Goal: Task Accomplishment & Management: Complete application form

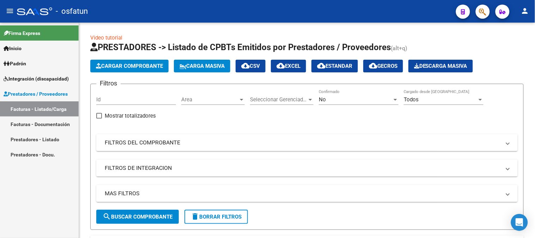
click at [42, 62] on link "Padrón" at bounding box center [39, 63] width 79 height 15
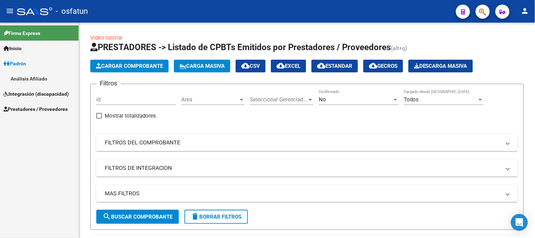
click at [34, 97] on span "Integración (discapacidad)" at bounding box center [36, 94] width 65 height 8
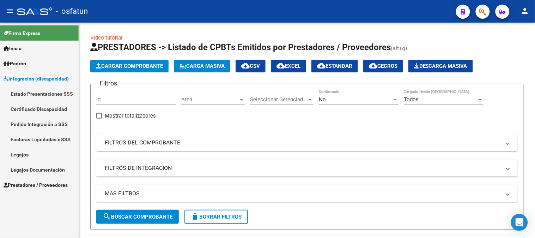
click at [23, 68] on link "Padrón" at bounding box center [39, 63] width 79 height 15
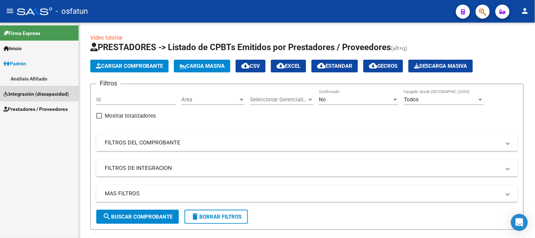
click at [28, 92] on span "Integración (discapacidad)" at bounding box center [36, 94] width 65 height 8
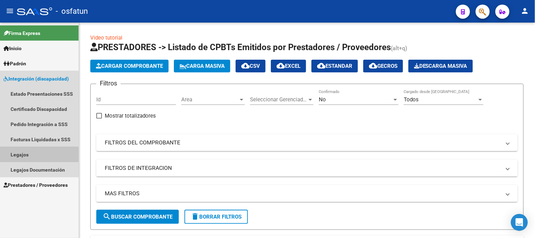
click at [25, 154] on link "Legajos" at bounding box center [39, 154] width 79 height 15
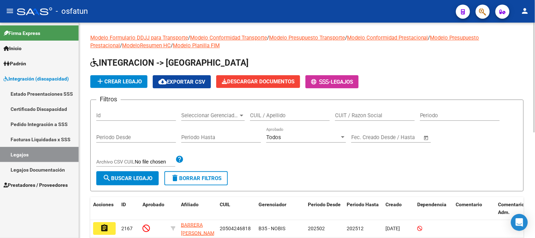
click at [301, 112] on div "CUIL / Apellido" at bounding box center [290, 113] width 80 height 15
type input "[PERSON_NAME]"
click at [131, 179] on span "search Buscar Legajo" at bounding box center [128, 178] width 50 height 6
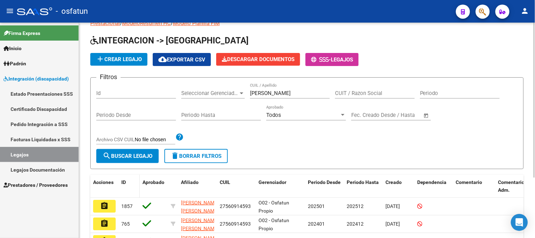
scroll to position [83, 0]
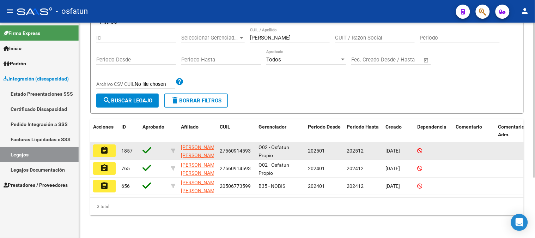
click at [111, 147] on button "assignment" at bounding box center [104, 150] width 23 height 13
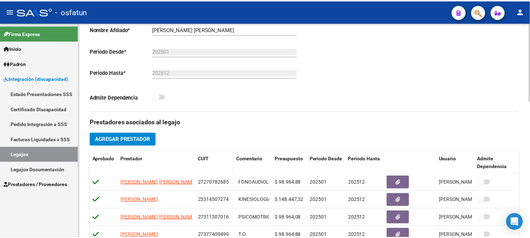
scroll to position [196, 0]
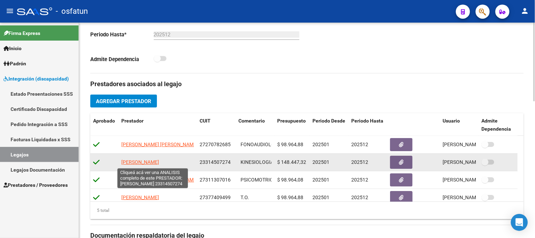
click at [154, 160] on span "[PERSON_NAME]" at bounding box center [140, 162] width 38 height 6
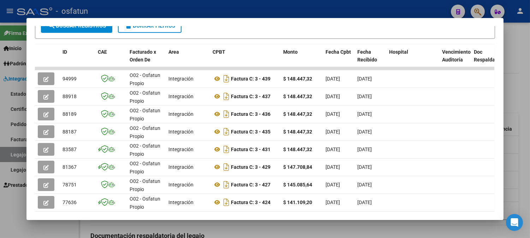
scroll to position [156, 0]
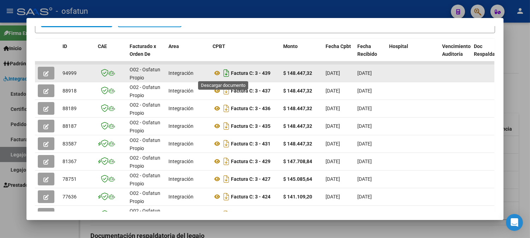
click at [225, 74] on icon "Descargar documento" at bounding box center [226, 72] width 9 height 11
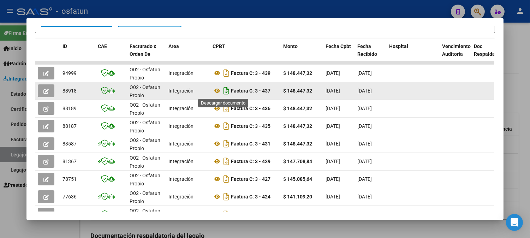
click at [226, 88] on icon "Descargar documento" at bounding box center [226, 90] width 9 height 11
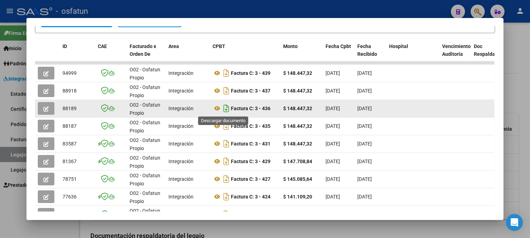
drag, startPoint x: 223, startPoint y: 110, endPoint x: 229, endPoint y: 107, distance: 6.3
click at [223, 109] on icon "Descargar documento" at bounding box center [226, 108] width 9 height 11
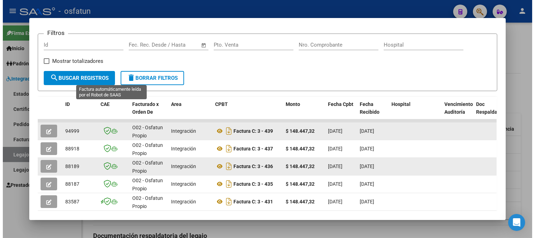
scroll to position [0, 0]
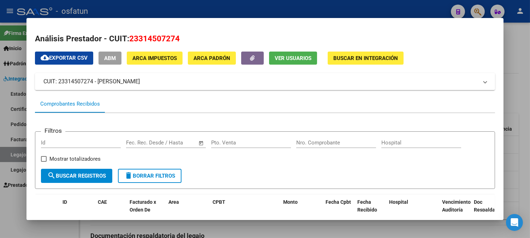
click at [517, 26] on div at bounding box center [265, 119] width 530 height 238
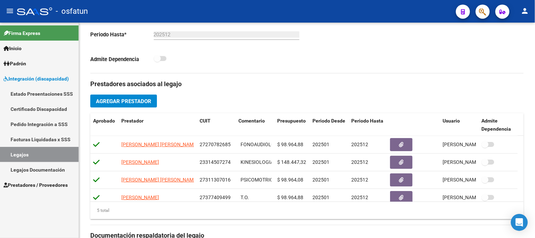
click at [32, 75] on span "Integración (discapacidad)" at bounding box center [36, 79] width 65 height 8
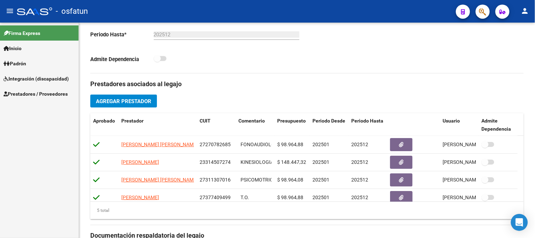
click at [32, 79] on span "Integración (discapacidad)" at bounding box center [36, 79] width 65 height 8
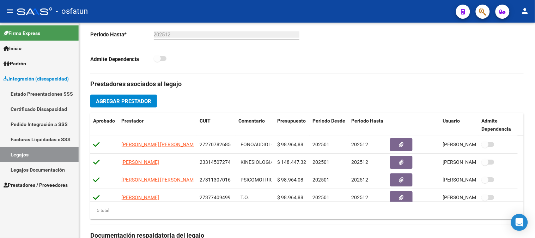
click at [25, 140] on link "Facturas Liquidadas x SSS" at bounding box center [39, 139] width 79 height 15
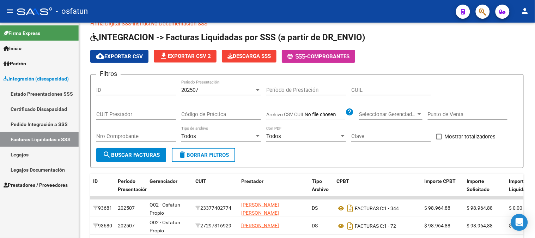
scroll to position [196, 0]
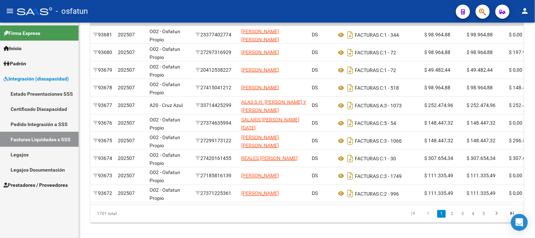
click at [23, 93] on link "Estado Presentaciones SSS" at bounding box center [39, 93] width 79 height 15
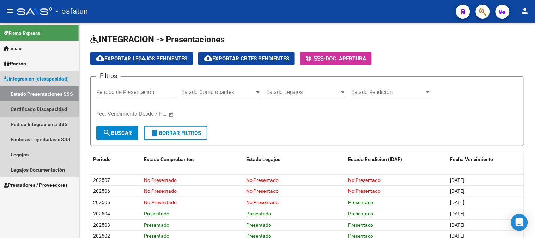
click at [26, 114] on link "Certificado Discapacidad" at bounding box center [39, 108] width 79 height 15
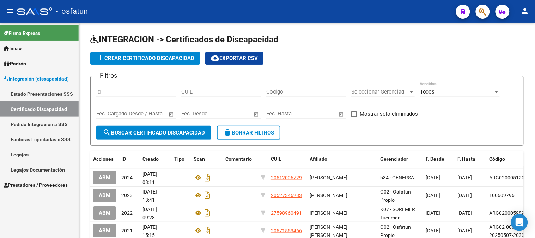
click at [39, 76] on span "Integración (discapacidad)" at bounding box center [36, 79] width 65 height 8
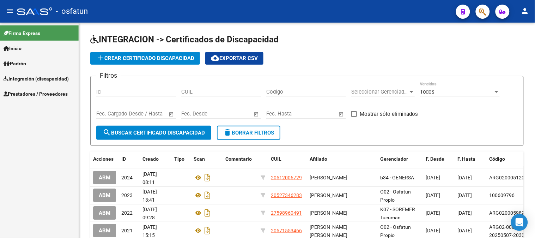
click at [48, 79] on span "Integración (discapacidad)" at bounding box center [36, 79] width 65 height 8
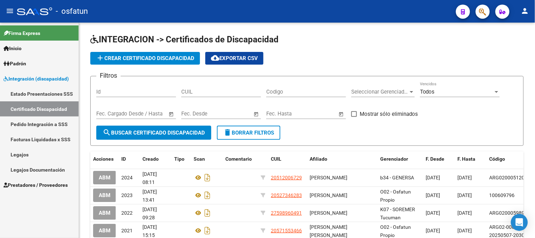
click at [40, 139] on link "Facturas Liquidadas x SSS" at bounding box center [39, 139] width 79 height 15
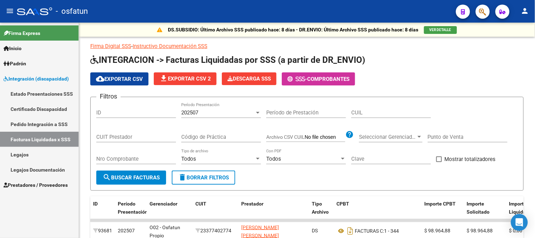
click at [23, 158] on link "Legajos" at bounding box center [39, 154] width 79 height 15
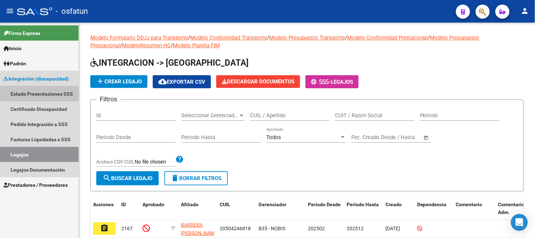
click at [37, 94] on link "Estado Presentaciones SSS" at bounding box center [39, 93] width 79 height 15
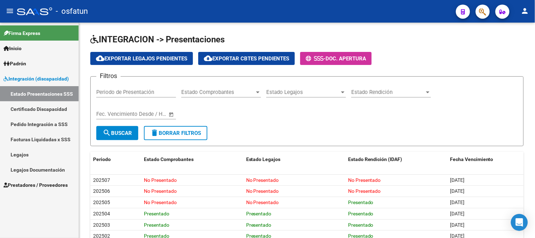
click at [47, 137] on link "Facturas Liquidadas x SSS" at bounding box center [39, 139] width 79 height 15
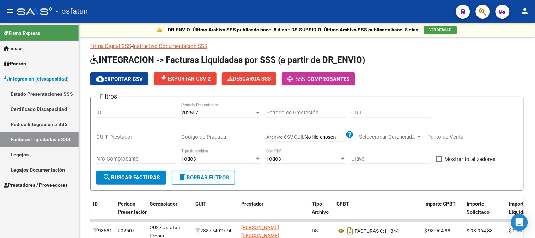
click at [26, 50] on link "Inicio" at bounding box center [39, 48] width 79 height 15
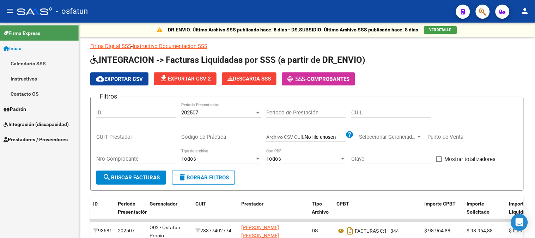
click at [33, 107] on link "Padrón" at bounding box center [39, 108] width 79 height 15
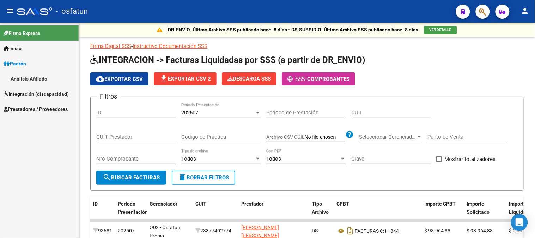
click at [38, 95] on span "Integración (discapacidad)" at bounding box center [36, 94] width 65 height 8
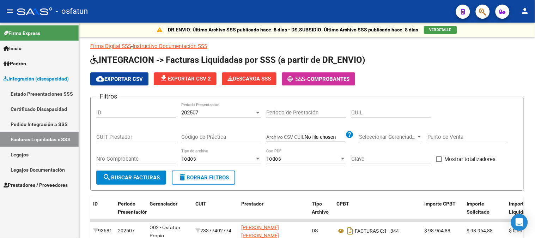
click at [33, 185] on span "Prestadores / Proveedores" at bounding box center [36, 185] width 64 height 8
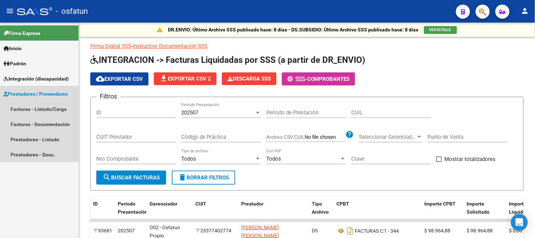
click at [36, 93] on span "Prestadores / Proveedores" at bounding box center [36, 94] width 64 height 8
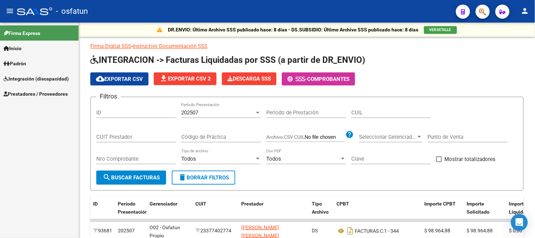
click at [44, 90] on span "Prestadores / Proveedores" at bounding box center [36, 94] width 64 height 8
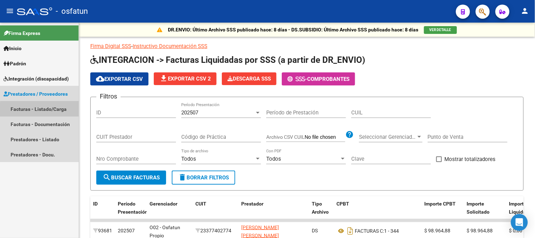
click at [40, 109] on link "Facturas - Listado/Carga" at bounding box center [39, 108] width 79 height 15
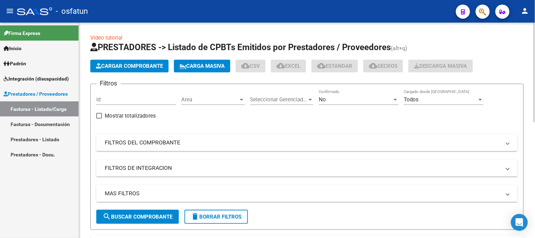
click at [140, 69] on span "Cargar Comprobante" at bounding box center [129, 66] width 67 height 6
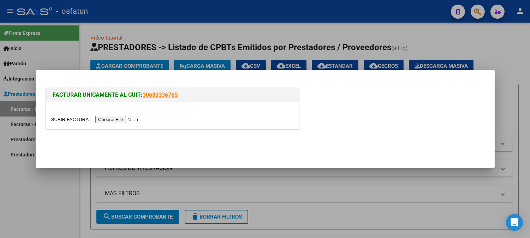
click at [127, 121] on input "file" at bounding box center [95, 119] width 89 height 7
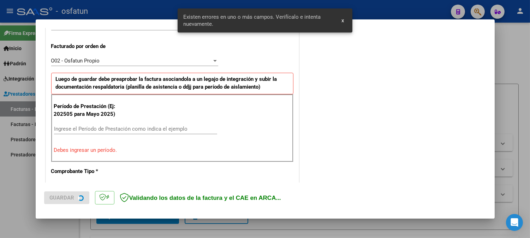
scroll to position [191, 0]
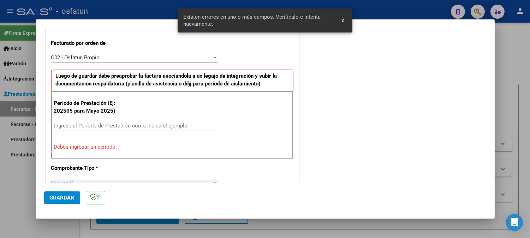
click at [127, 124] on input "Ingrese el Período de Prestación como indica el ejemplo" at bounding box center [135, 125] width 163 height 6
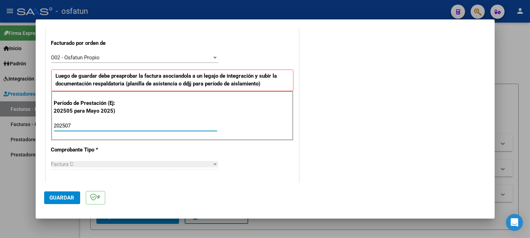
type input "202507"
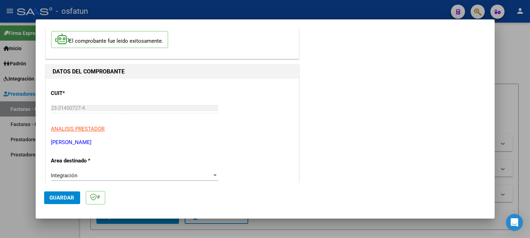
scroll to position [34, 0]
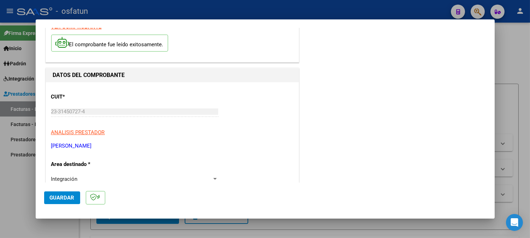
click at [66, 196] on span "Guardar" at bounding box center [62, 197] width 25 height 6
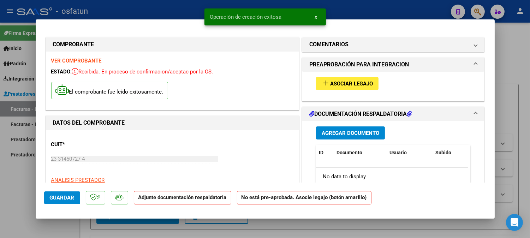
click at [361, 80] on span "add Asociar Legajo" at bounding box center [347, 83] width 51 height 6
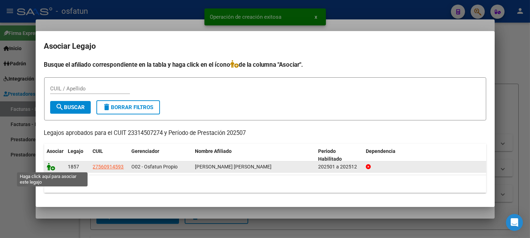
drag, startPoint x: 48, startPoint y: 167, endPoint x: 55, endPoint y: 164, distance: 7.1
click at [48, 167] on icon at bounding box center [51, 167] width 8 height 8
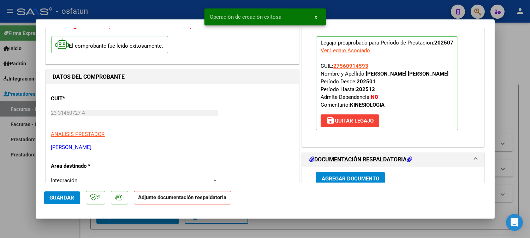
scroll to position [118, 0]
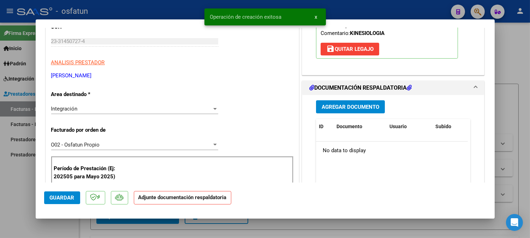
click at [367, 114] on div "Agregar Documento ID Documento Usuario Subido Acción No data to display 0 total…" at bounding box center [393, 165] width 165 height 141
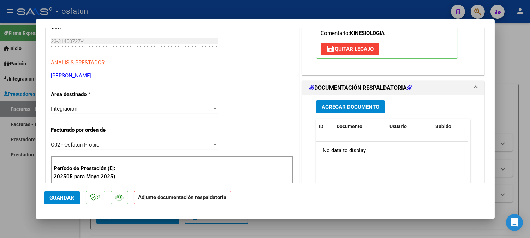
click at [367, 111] on button "Agregar Documento" at bounding box center [350, 106] width 69 height 13
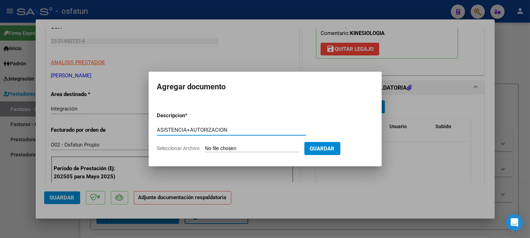
type input "ASISTENCIA+AUTORIZACION"
click at [289, 147] on input "Seleccionar Archivo" at bounding box center [252, 148] width 94 height 7
type input "C:\fakepath\ASIST NEURO.pdf"
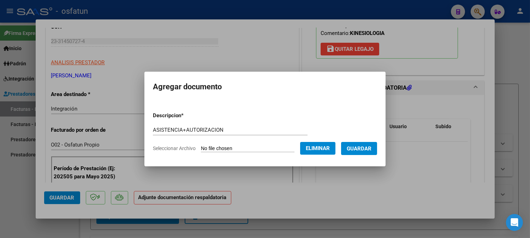
click at [368, 147] on span "Guardar" at bounding box center [359, 148] width 25 height 6
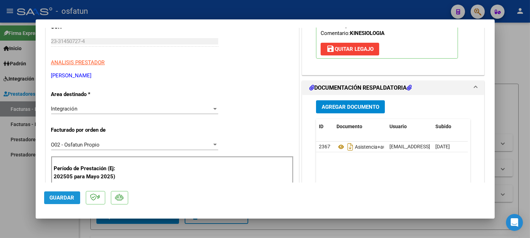
click at [61, 198] on span "Guardar" at bounding box center [62, 197] width 25 height 6
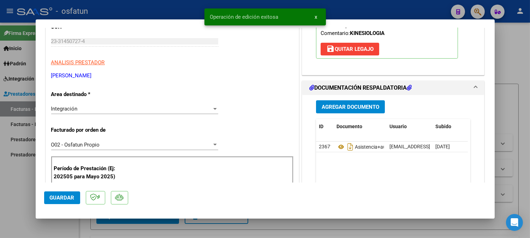
click at [359, 173] on datatable-body "23671 Asistencia+autorizacion [EMAIL_ADDRESS][DOMAIN_NAME] - [PERSON_NAME] [DAT…" at bounding box center [392, 175] width 152 height 66
click at [66, 196] on span "Guardar" at bounding box center [62, 197] width 25 height 6
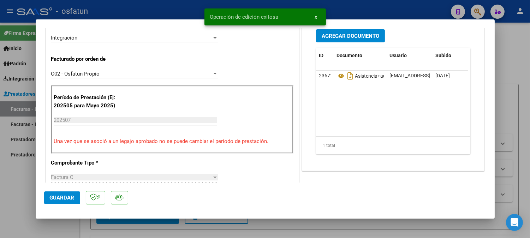
scroll to position [196, 0]
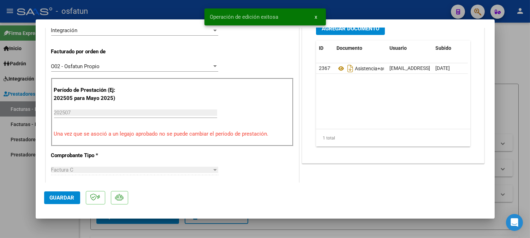
click at [506, 66] on div at bounding box center [265, 119] width 530 height 238
type input "$ 0,00"
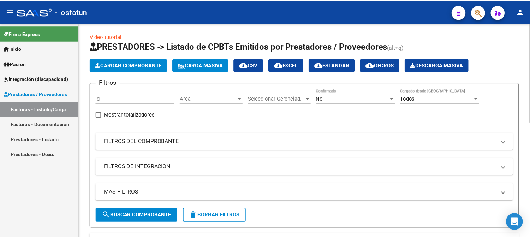
scroll to position [0, 0]
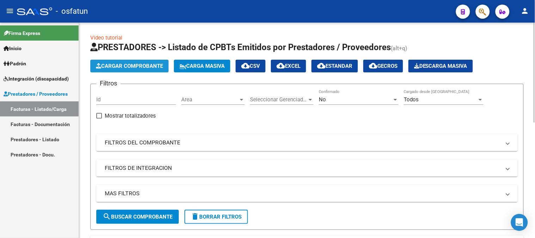
click at [131, 66] on span "Cargar Comprobante" at bounding box center [129, 66] width 67 height 6
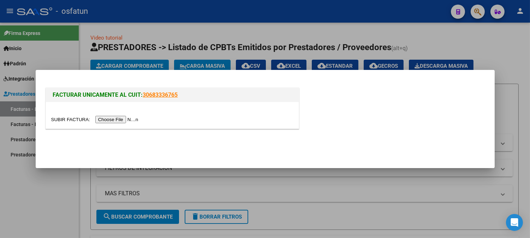
click at [520, 73] on div at bounding box center [265, 119] width 530 height 238
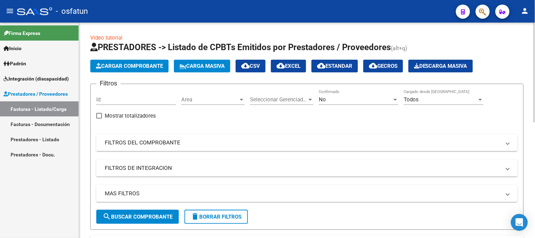
click at [150, 65] on span "Cargar Comprobante" at bounding box center [129, 66] width 67 height 6
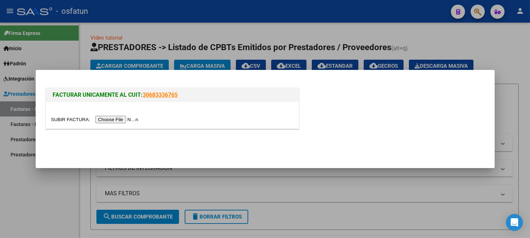
click at [121, 116] on input "file" at bounding box center [95, 119] width 89 height 7
click at [489, 43] on div at bounding box center [265, 119] width 530 height 238
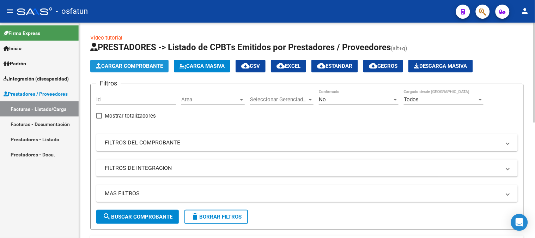
click at [140, 60] on button "Cargar Comprobante" at bounding box center [129, 66] width 78 height 13
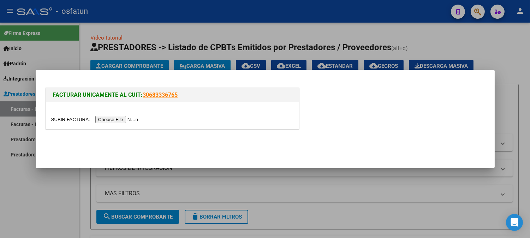
click at [120, 122] on input "file" at bounding box center [95, 119] width 89 height 7
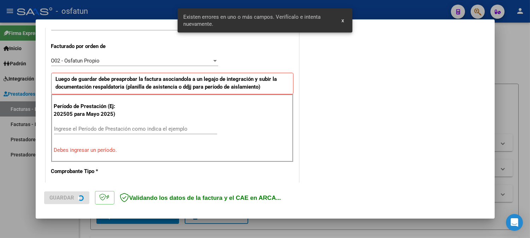
scroll to position [191, 0]
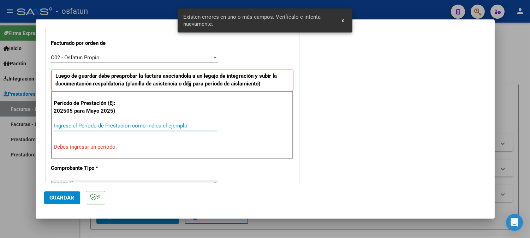
click at [150, 122] on input "Ingrese el Período de Prestación como indica el ejemplo" at bounding box center [135, 125] width 163 height 6
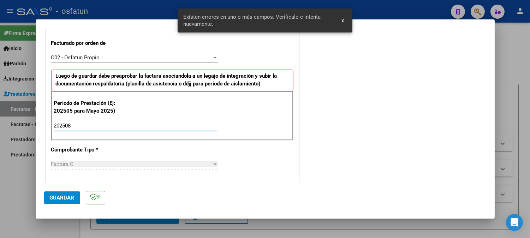
type input "202508"
click at [69, 198] on span "Guardar" at bounding box center [62, 197] width 25 height 6
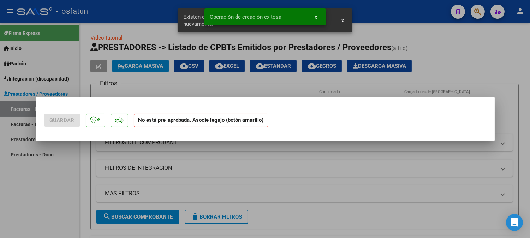
scroll to position [0, 0]
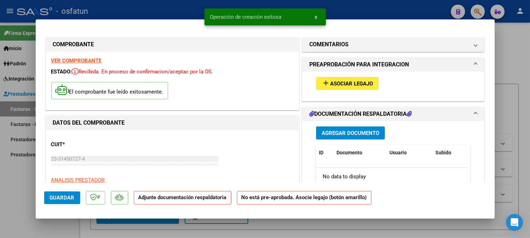
click at [371, 89] on button "add Asociar Legajo" at bounding box center [347, 83] width 62 height 13
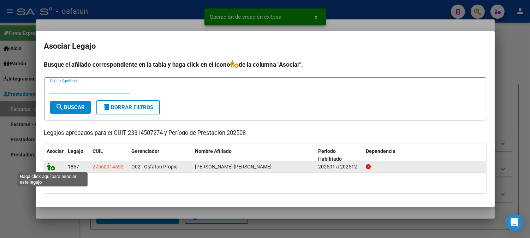
click at [48, 167] on icon at bounding box center [51, 167] width 8 height 8
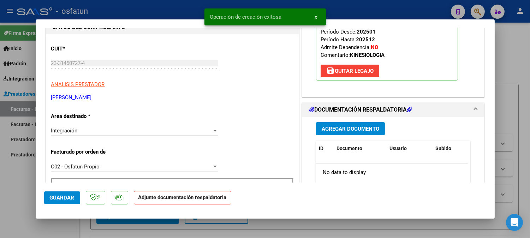
scroll to position [118, 0]
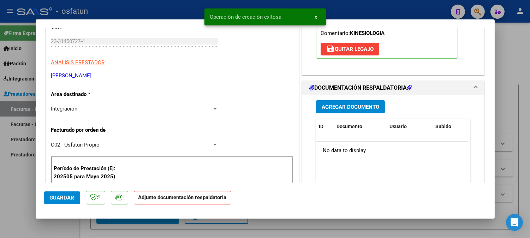
click at [337, 111] on button "Agregar Documento" at bounding box center [350, 106] width 69 height 13
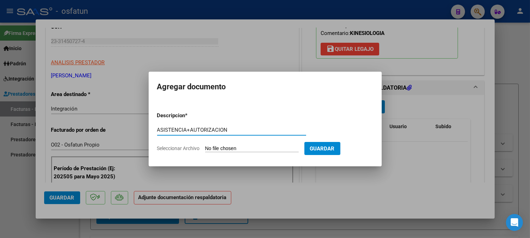
type input "ASISTENCIA+AUTORIZACION"
click at [294, 148] on input "Seleccionar Archivo" at bounding box center [252, 148] width 94 height 7
click at [267, 145] on input "Seleccionar Archivo" at bounding box center [252, 148] width 94 height 7
type input "C:\fakepath\ASIST NEUROKINESIO.pdf"
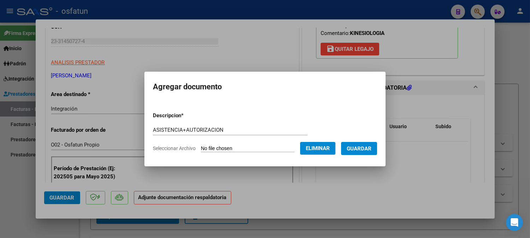
click at [365, 149] on span "Guardar" at bounding box center [359, 148] width 25 height 6
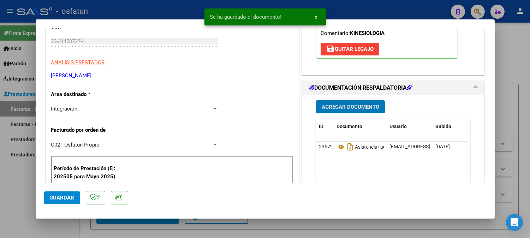
click at [62, 192] on button "Guardar" at bounding box center [62, 197] width 36 height 13
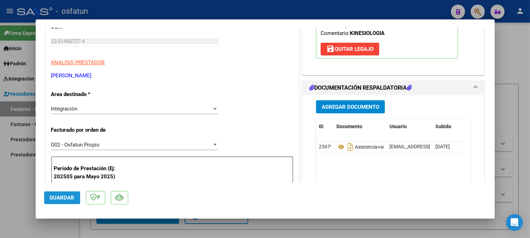
click at [62, 197] on span "Guardar" at bounding box center [62, 197] width 25 height 6
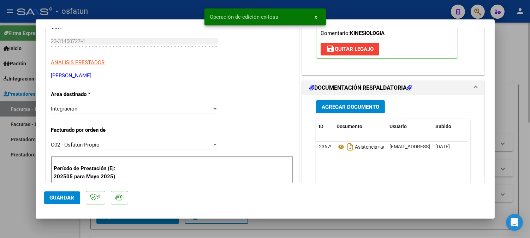
drag, startPoint x: 512, startPoint y: 59, endPoint x: 509, endPoint y: 65, distance: 7.3
click at [512, 59] on div at bounding box center [265, 119] width 530 height 238
type input "$ 0,00"
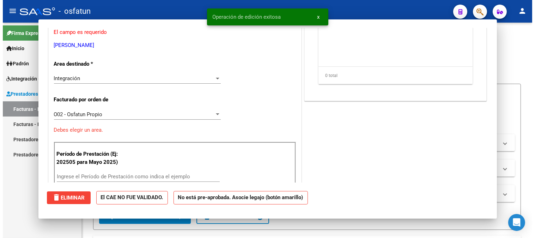
scroll to position [96, 0]
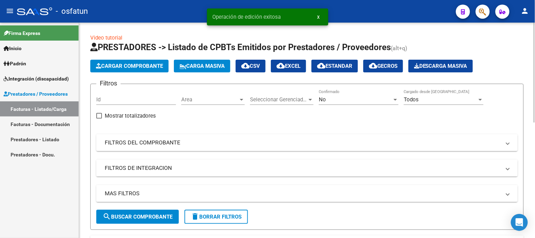
click at [126, 65] on span "Cargar Comprobante" at bounding box center [129, 66] width 67 height 6
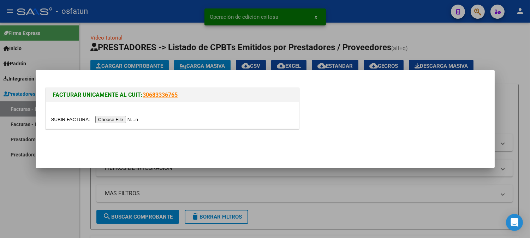
click at [115, 116] on input "file" at bounding box center [95, 119] width 89 height 7
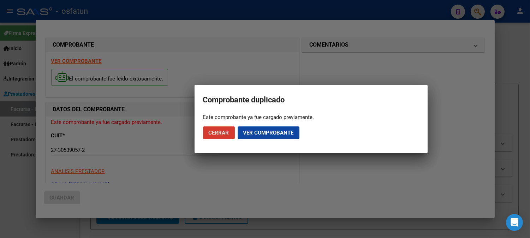
click at [220, 134] on span "Cerrar" at bounding box center [219, 133] width 20 height 6
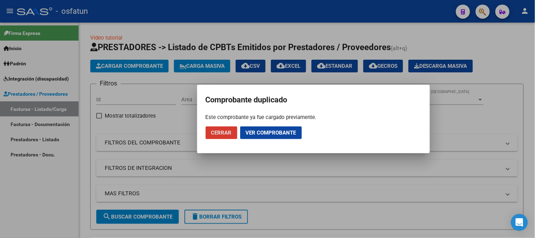
click at [221, 133] on span "Cerrar" at bounding box center [221, 133] width 20 height 6
